Goal: Navigation & Orientation: Find specific page/section

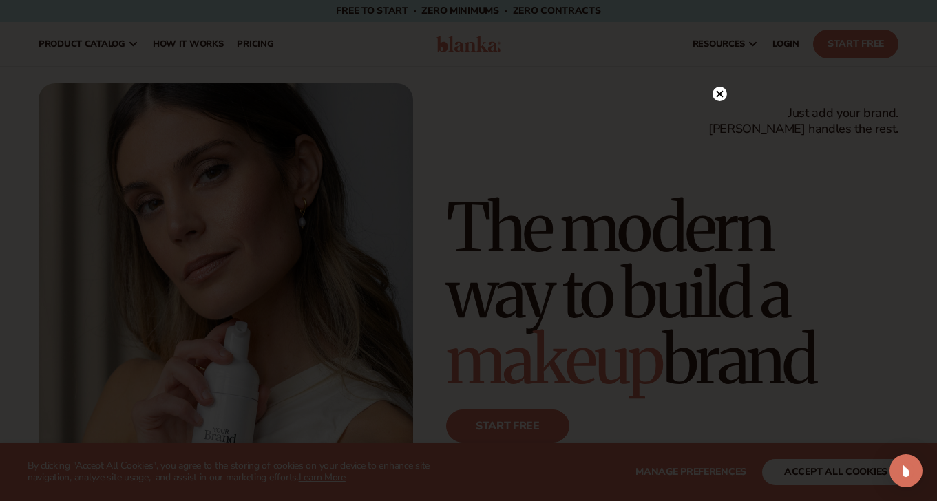
click at [718, 92] on icon at bounding box center [719, 93] width 7 height 7
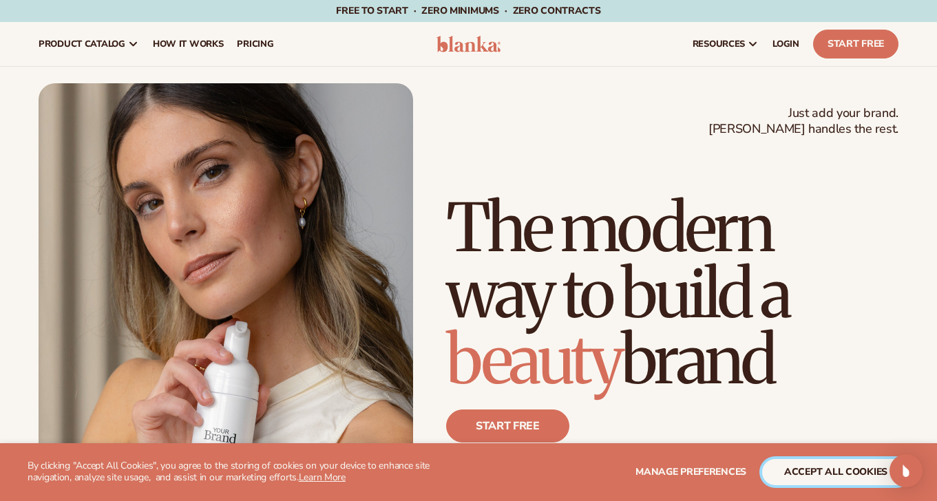
click at [858, 471] on button "accept all cookies" at bounding box center [836, 472] width 147 height 26
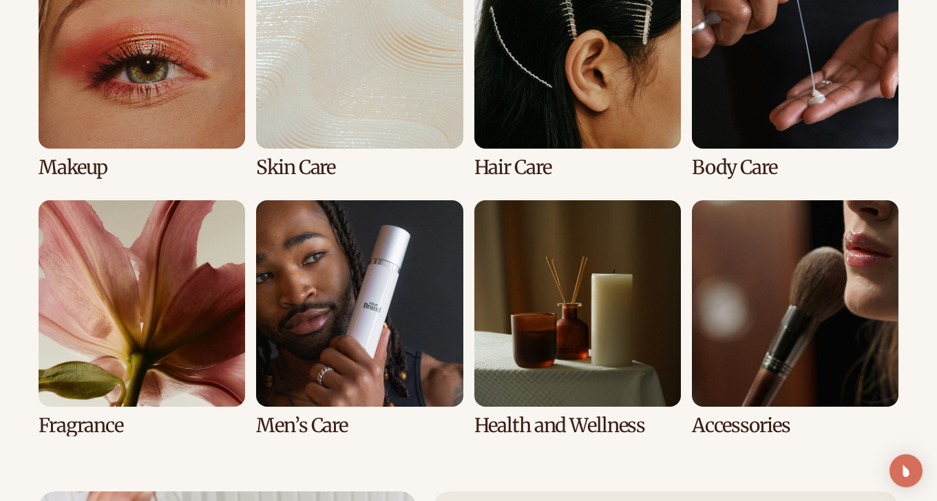
scroll to position [2726, 0]
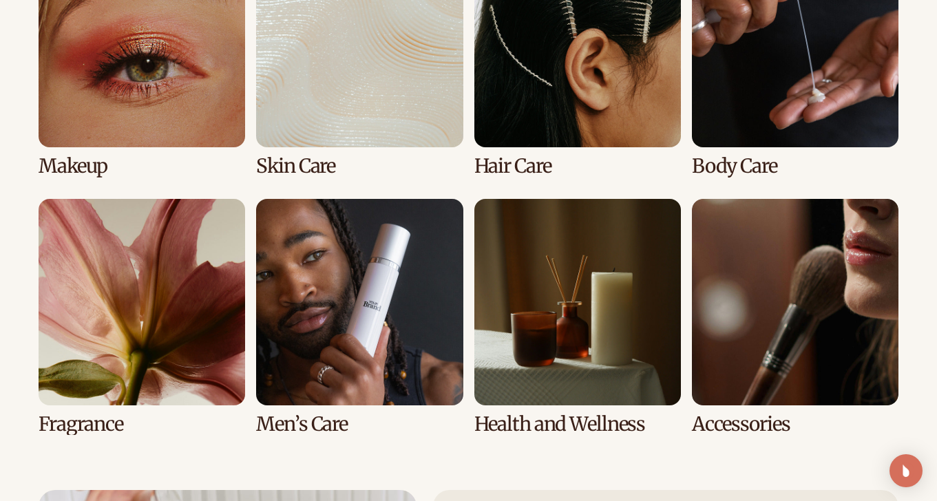
click at [623, 320] on link "7 / 8" at bounding box center [578, 317] width 207 height 236
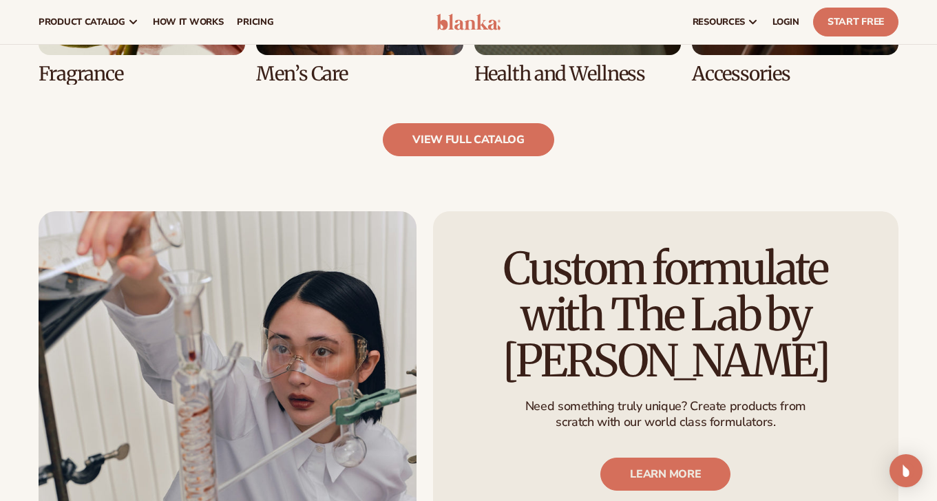
scroll to position [1272, 0]
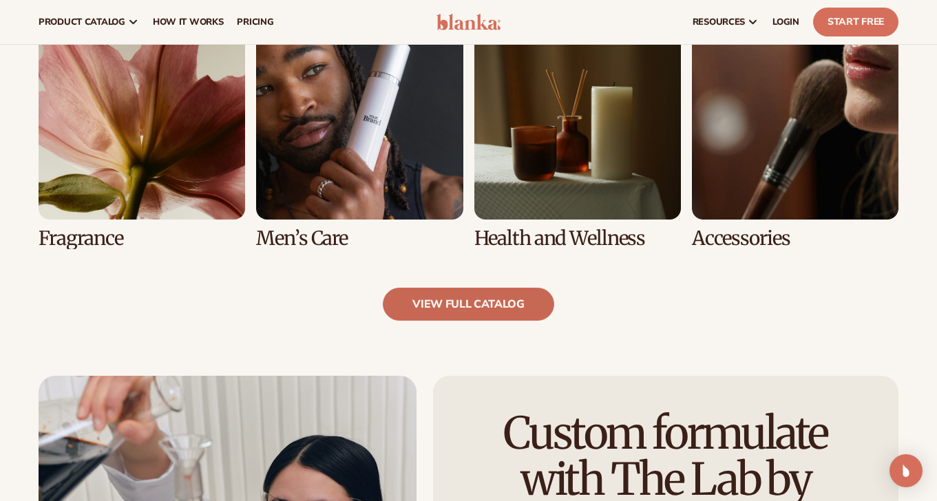
click at [479, 297] on link "view full catalog" at bounding box center [469, 304] width 172 height 33
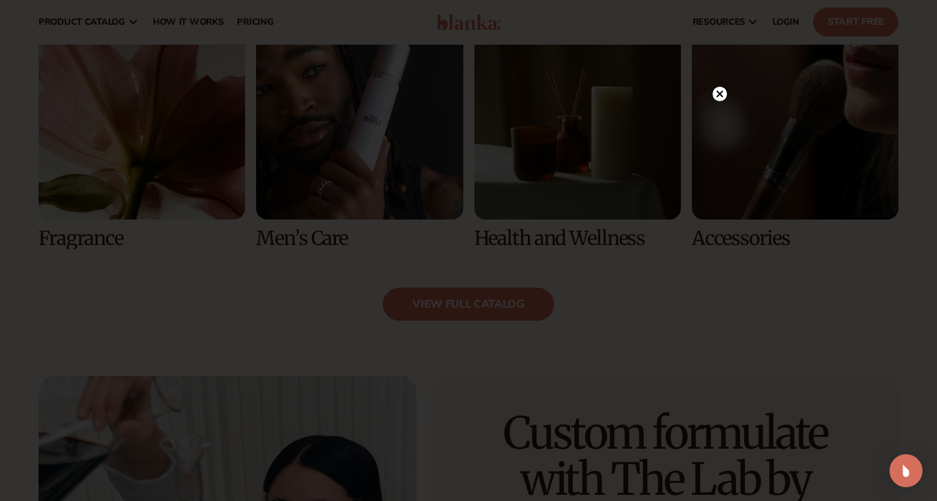
click at [716, 96] on circle at bounding box center [720, 94] width 14 height 14
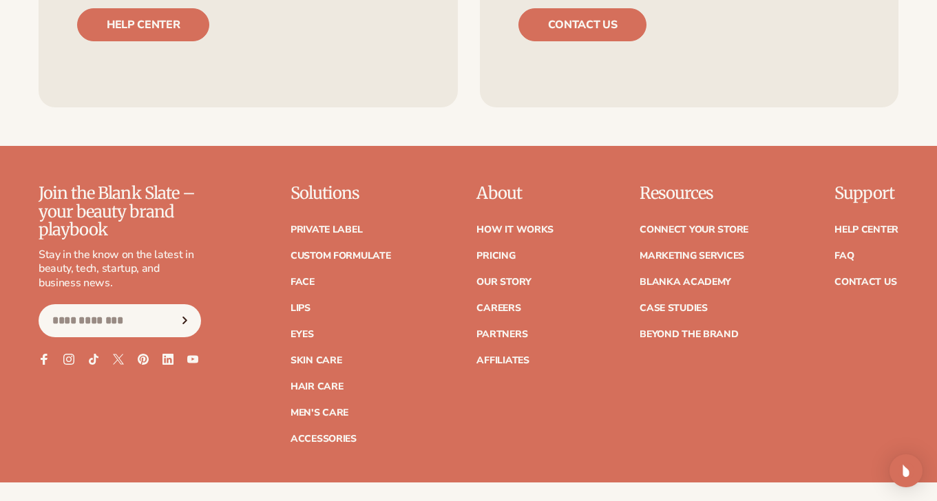
scroll to position [2288, 0]
